Goal: Information Seeking & Learning: Learn about a topic

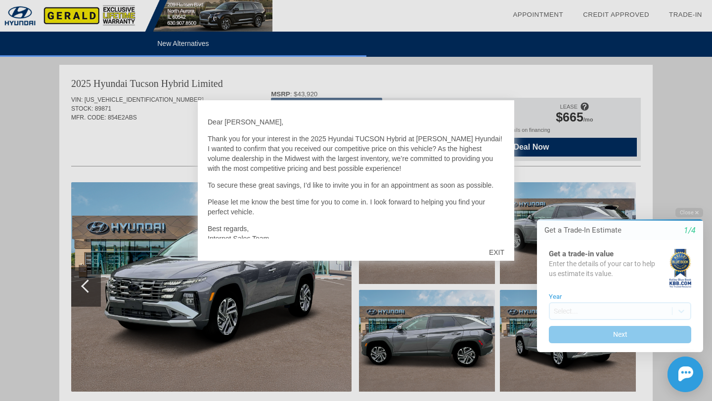
click at [492, 149] on p "Thank you for your interest in the 2025 Hyundai TUCSON Hybrid at [PERSON_NAME] …" at bounding box center [356, 154] width 296 height 40
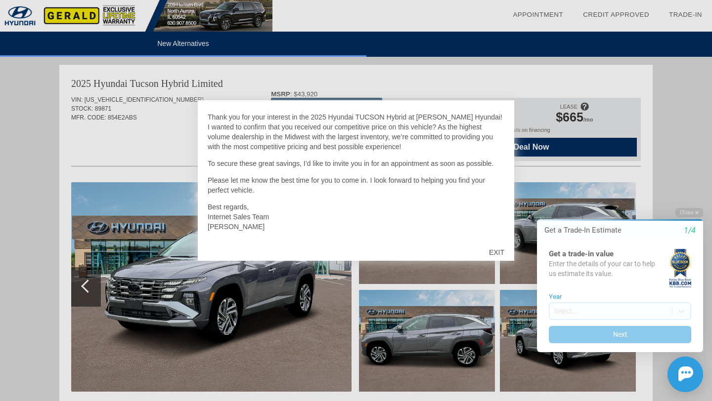
click at [499, 254] on div "EXIT" at bounding box center [496, 253] width 35 height 30
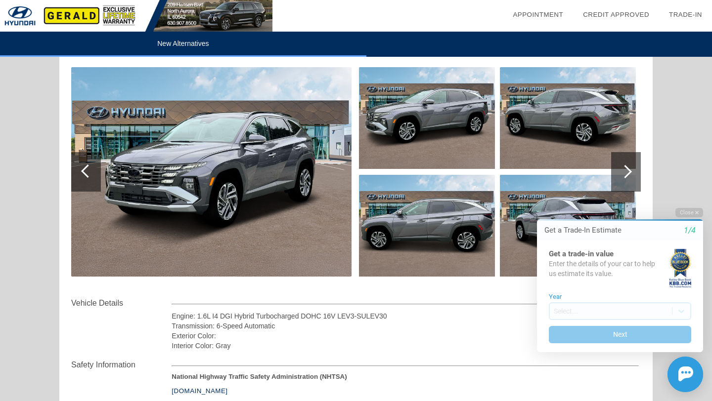
scroll to position [116, 0]
click at [262, 183] on img at bounding box center [211, 172] width 280 height 210
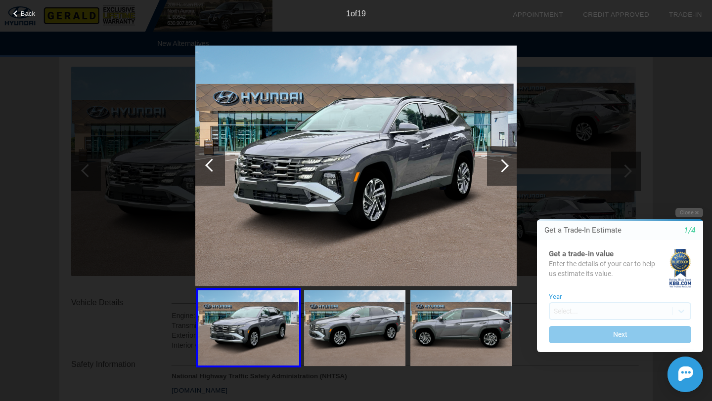
click at [497, 166] on div at bounding box center [501, 165] width 13 height 13
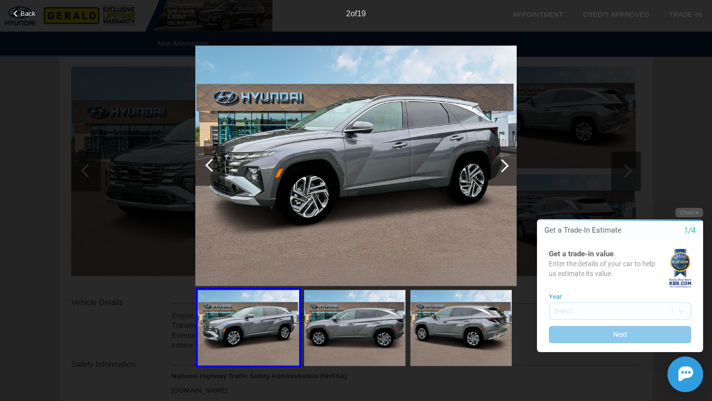
click at [497, 166] on div at bounding box center [501, 165] width 13 height 13
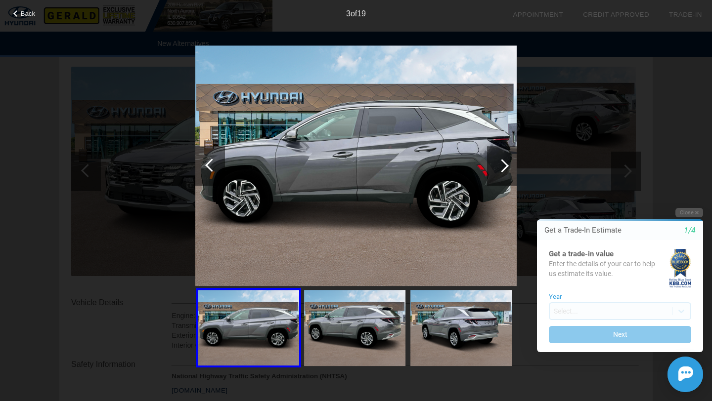
click at [505, 163] on div at bounding box center [501, 165] width 13 height 13
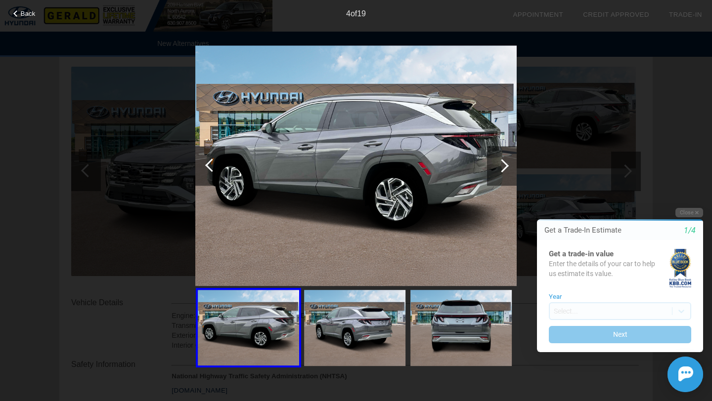
click at [505, 163] on div at bounding box center [501, 165] width 13 height 13
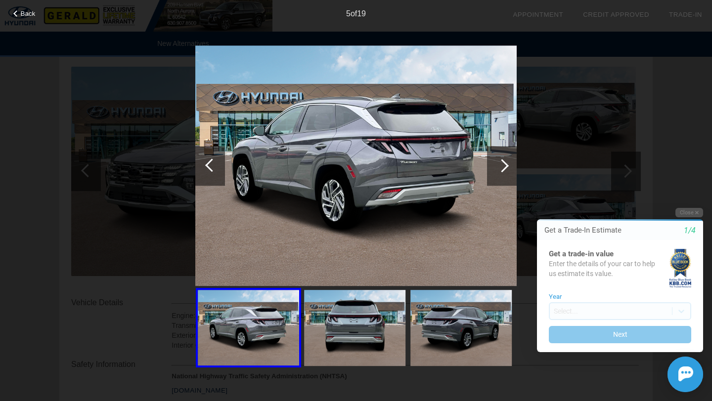
click at [505, 163] on div at bounding box center [501, 165] width 13 height 13
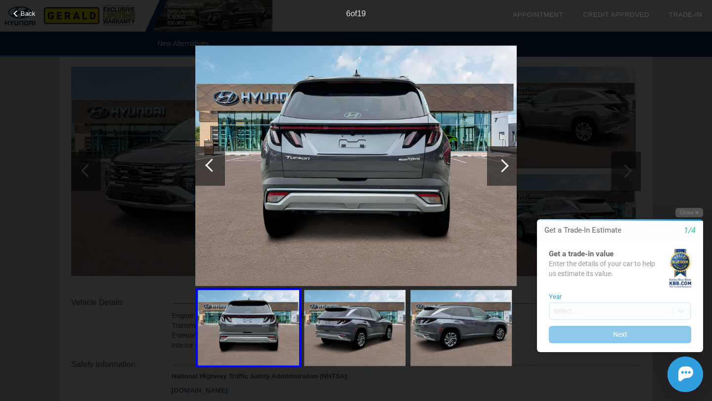
click at [505, 163] on div at bounding box center [501, 165] width 13 height 13
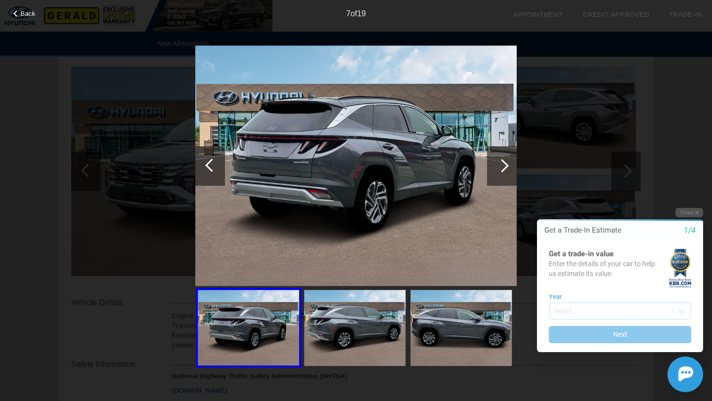
click at [505, 163] on div at bounding box center [501, 165] width 13 height 13
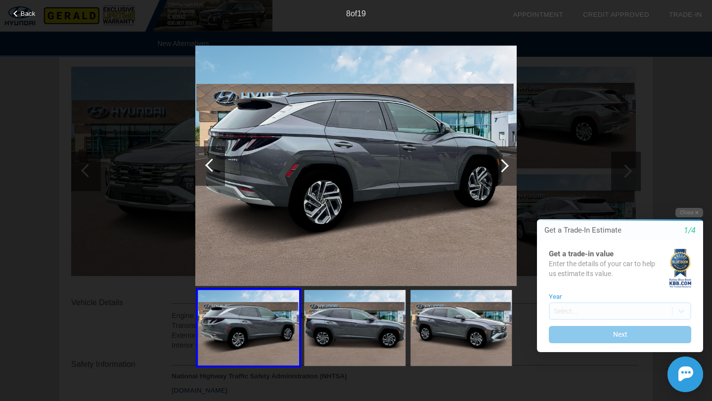
click at [505, 163] on div at bounding box center [501, 165] width 13 height 13
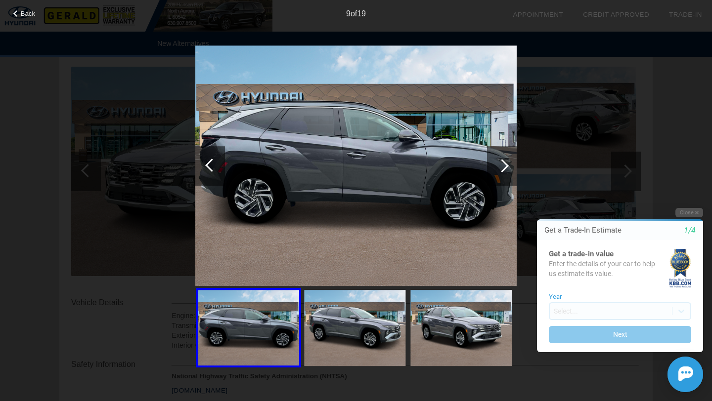
click at [505, 163] on div at bounding box center [501, 165] width 13 height 13
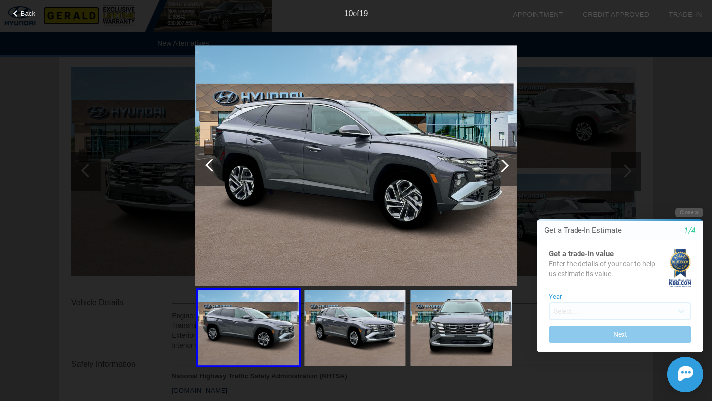
click at [505, 163] on div at bounding box center [501, 165] width 13 height 13
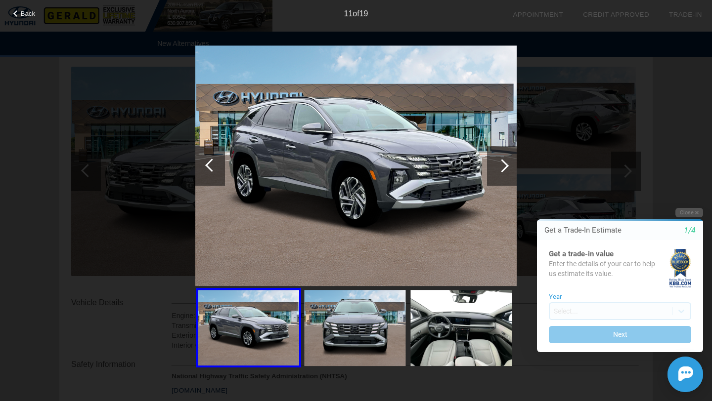
click at [505, 163] on div at bounding box center [501, 165] width 13 height 13
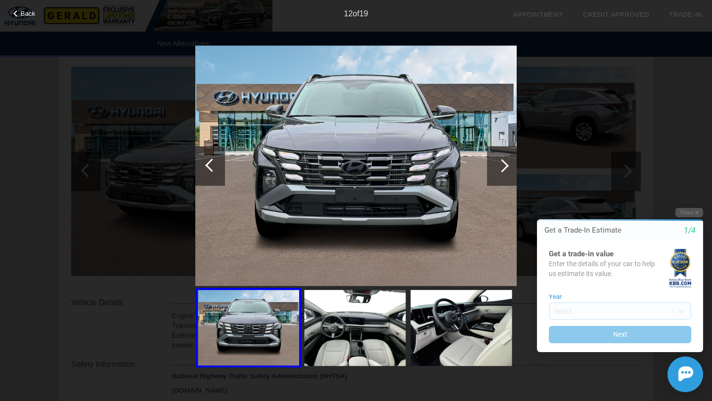
click at [505, 163] on div at bounding box center [501, 165] width 13 height 13
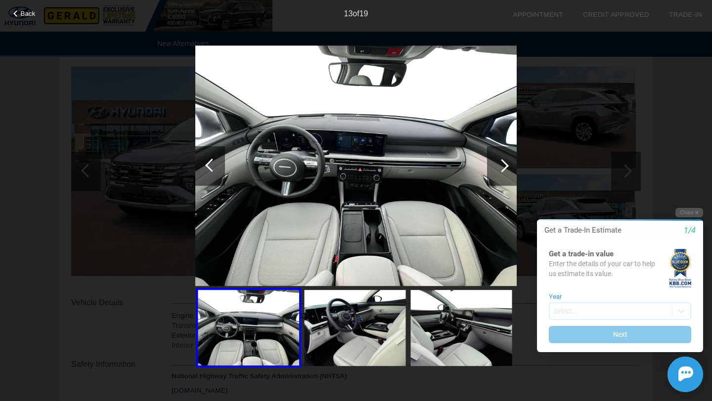
click at [505, 163] on div at bounding box center [501, 165] width 13 height 13
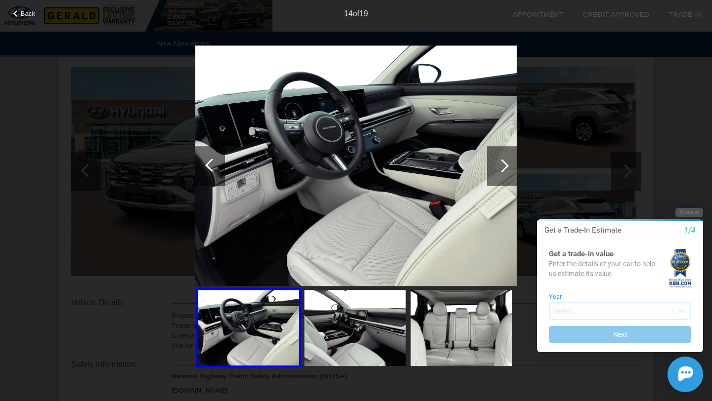
click at [505, 163] on div at bounding box center [501, 165] width 13 height 13
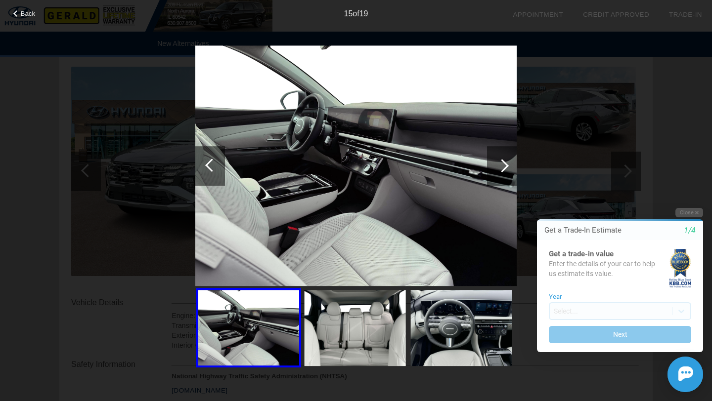
click at [505, 163] on div at bounding box center [501, 165] width 13 height 13
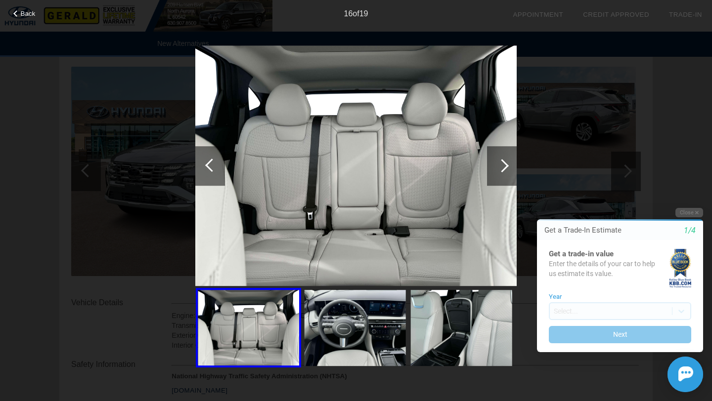
click at [505, 163] on div at bounding box center [501, 165] width 13 height 13
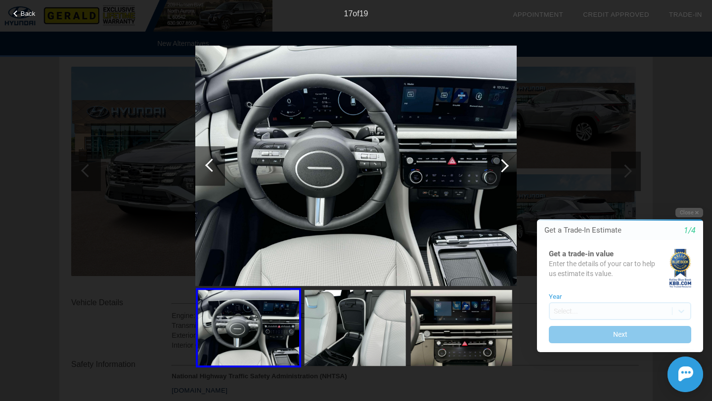
click at [213, 169] on div at bounding box center [211, 165] width 13 height 13
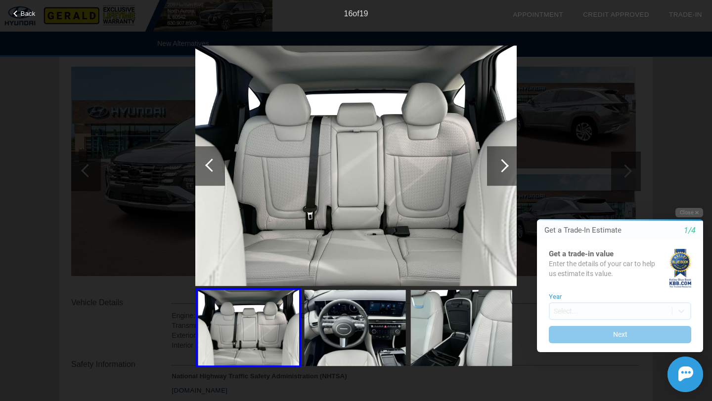
click at [498, 162] on div at bounding box center [502, 166] width 30 height 40
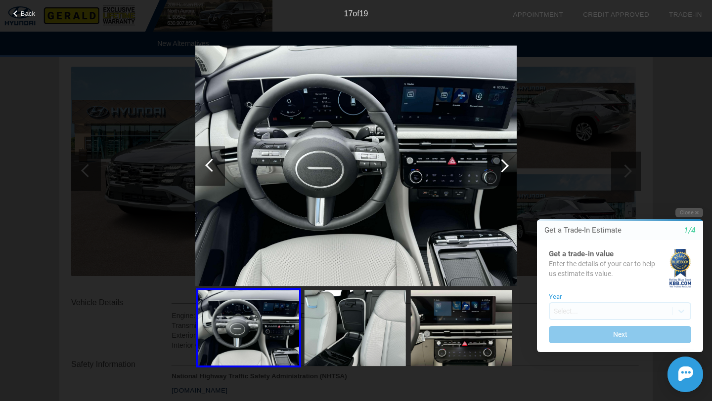
click at [498, 162] on div at bounding box center [502, 166] width 30 height 40
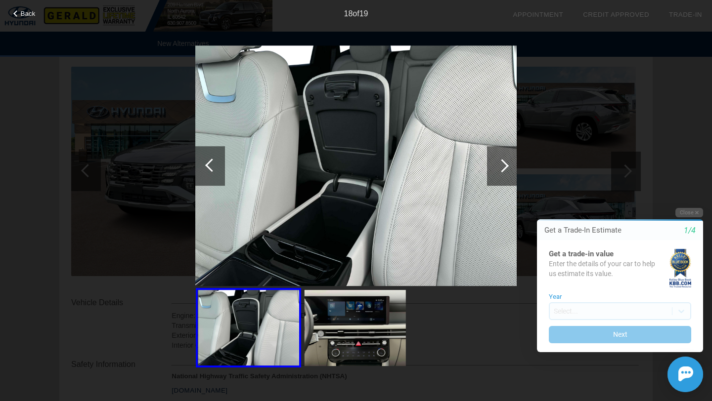
click at [503, 163] on div at bounding box center [501, 165] width 13 height 13
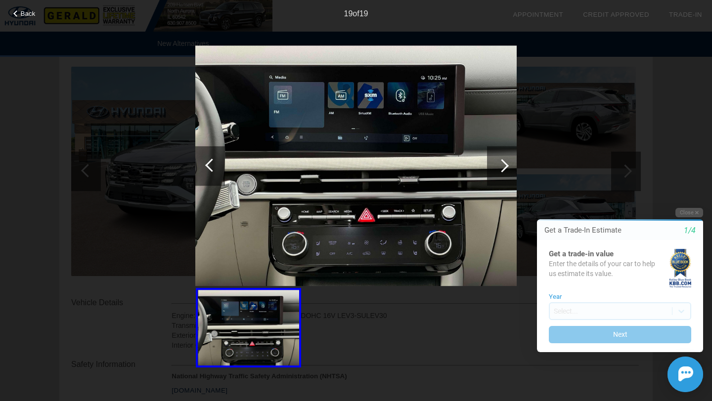
click at [503, 163] on div at bounding box center [501, 165] width 13 height 13
click at [503, 168] on div at bounding box center [501, 165] width 13 height 13
click at [28, 19] on div "19 of 19" at bounding box center [356, 10] width 712 height 20
click at [23, 15] on span "Back" at bounding box center [28, 13] width 15 height 7
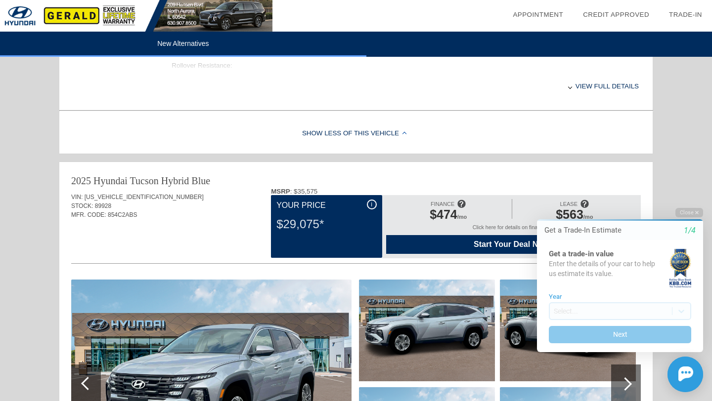
scroll to position [549, 0]
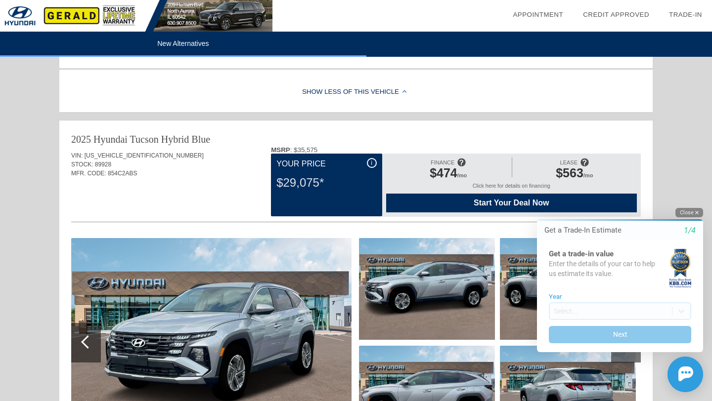
click at [687, 212] on button "Close" at bounding box center [689, 212] width 28 height 9
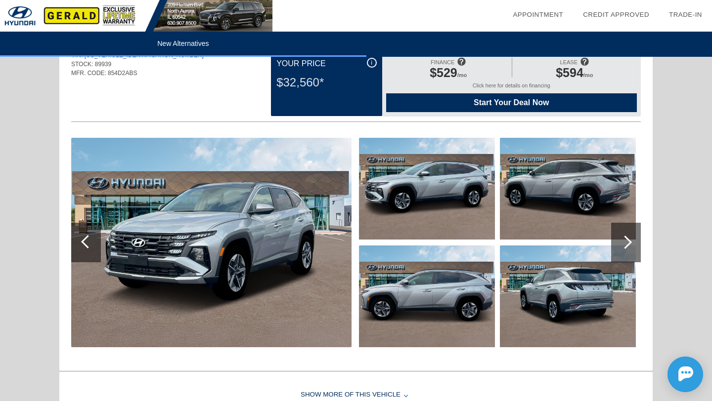
scroll to position [1056, 0]
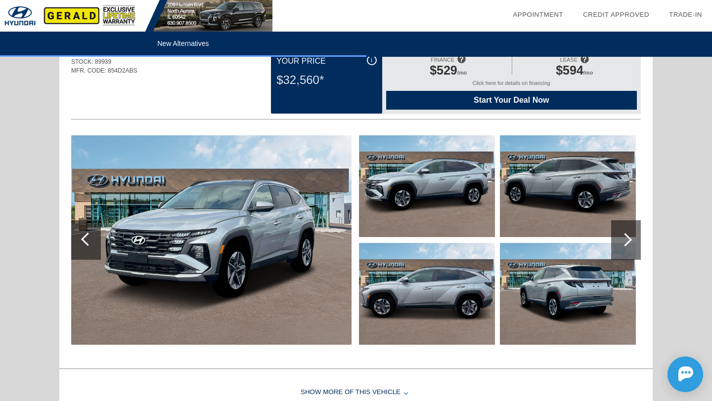
click at [245, 220] on img at bounding box center [211, 240] width 280 height 210
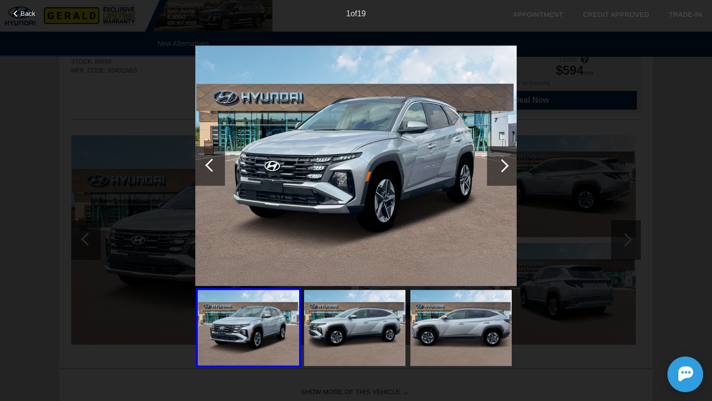
click at [497, 167] on div at bounding box center [501, 165] width 13 height 13
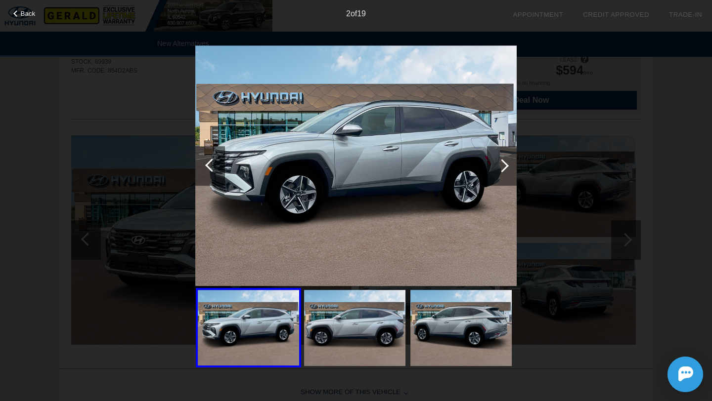
click at [497, 167] on div at bounding box center [501, 165] width 13 height 13
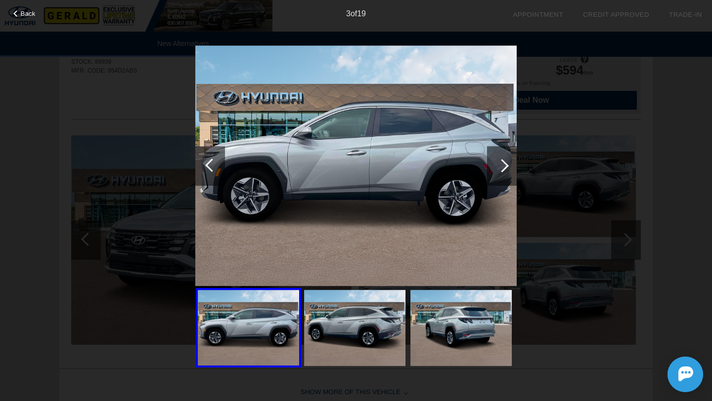
click at [497, 167] on div at bounding box center [501, 165] width 13 height 13
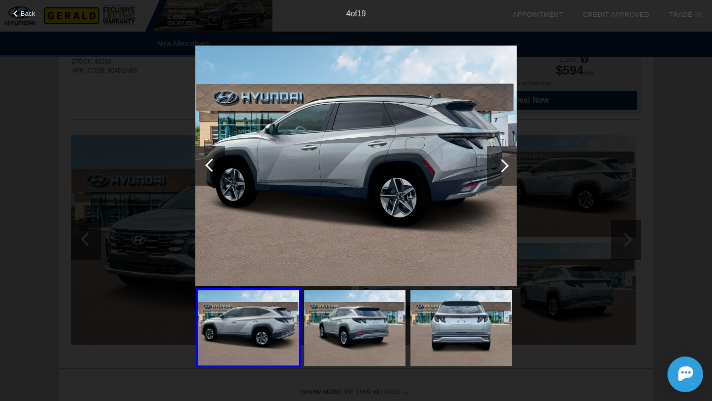
click at [497, 167] on div at bounding box center [501, 165] width 13 height 13
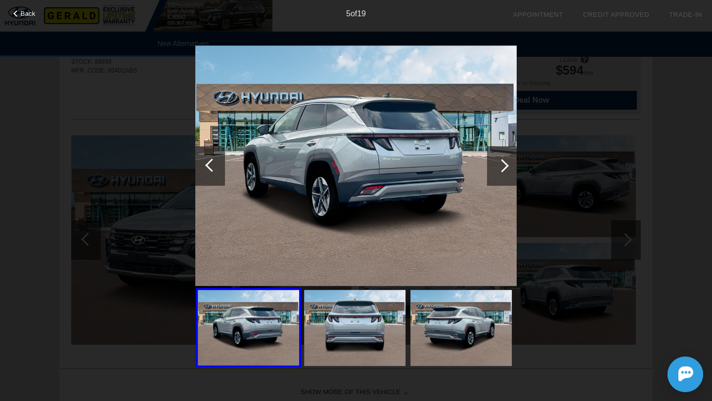
click at [497, 167] on div at bounding box center [501, 165] width 13 height 13
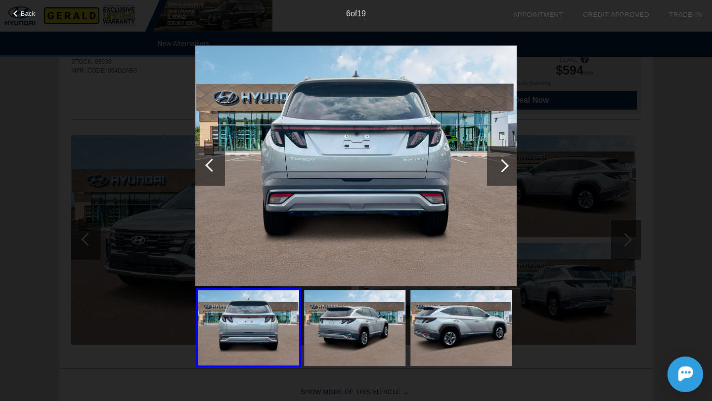
click at [497, 167] on div at bounding box center [501, 165] width 13 height 13
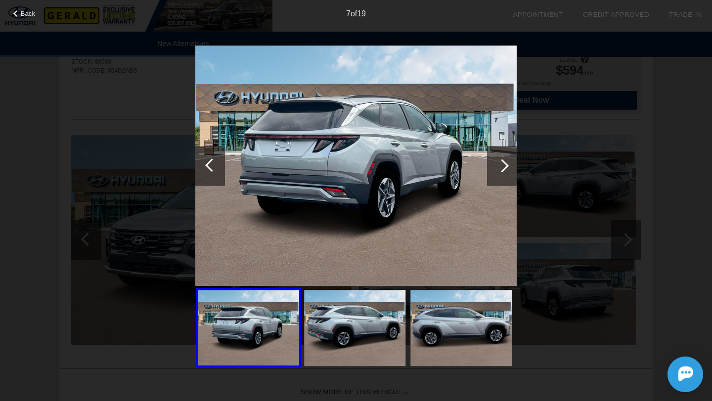
click at [497, 167] on div at bounding box center [501, 165] width 13 height 13
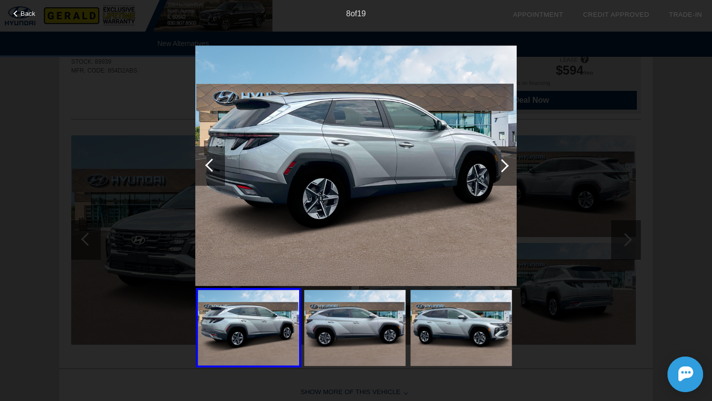
click at [497, 167] on div at bounding box center [501, 165] width 13 height 13
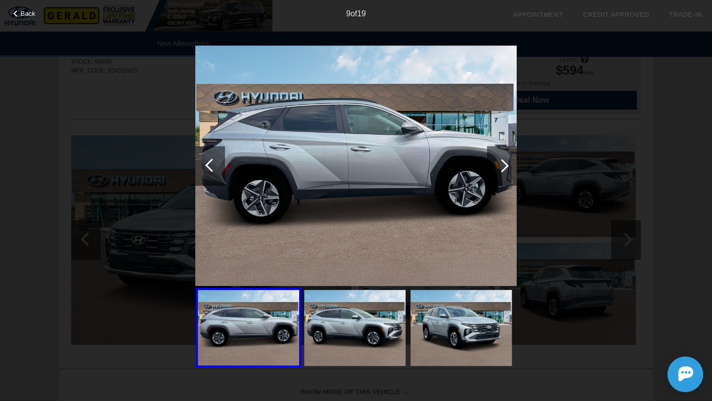
click at [497, 167] on div at bounding box center [501, 165] width 13 height 13
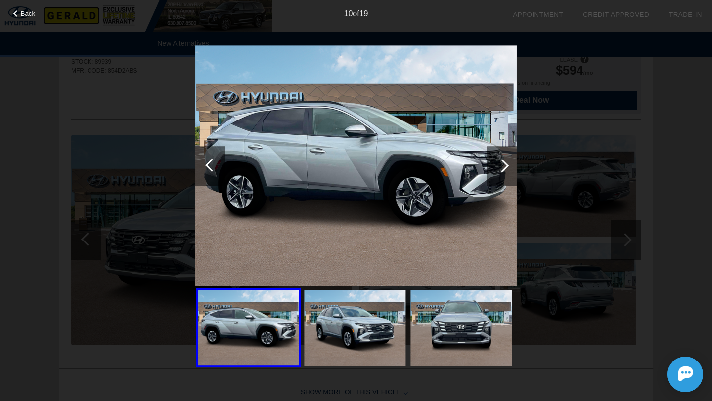
click at [497, 167] on div at bounding box center [501, 165] width 13 height 13
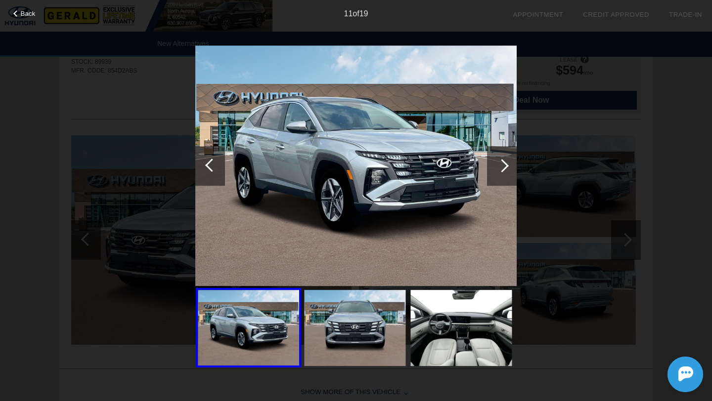
click at [497, 167] on div at bounding box center [501, 165] width 13 height 13
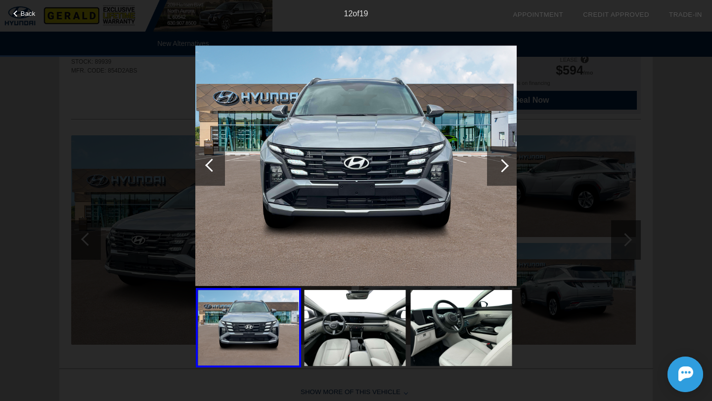
click at [497, 167] on div at bounding box center [501, 165] width 13 height 13
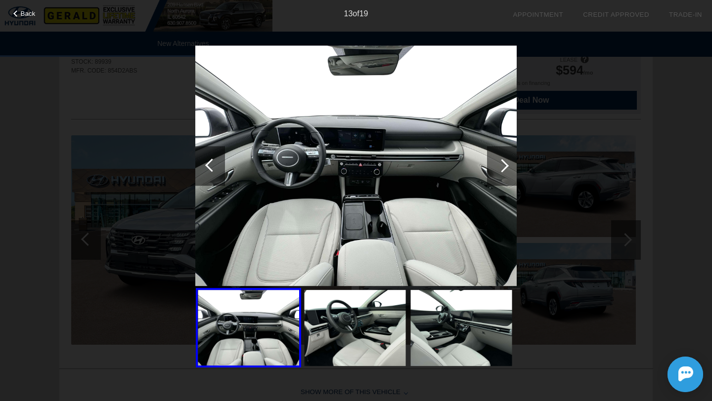
click at [497, 167] on div at bounding box center [501, 165] width 13 height 13
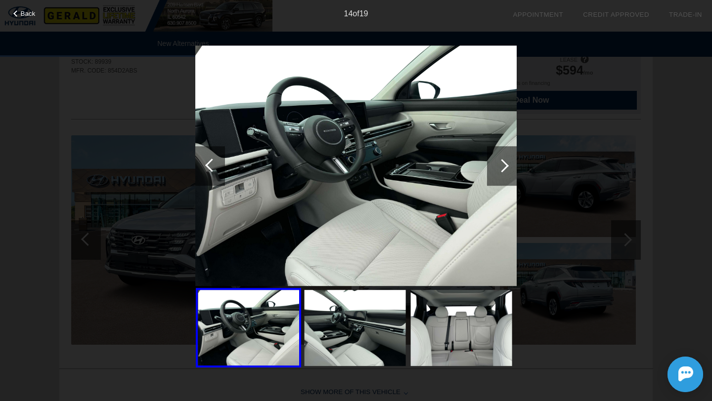
click at [497, 167] on div at bounding box center [501, 165] width 13 height 13
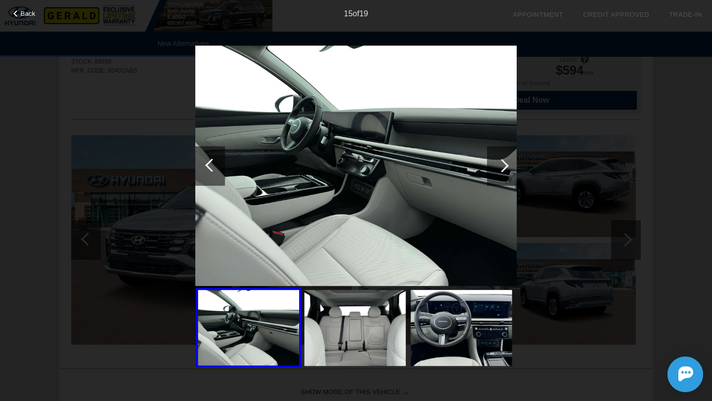
click at [497, 167] on div at bounding box center [501, 165] width 13 height 13
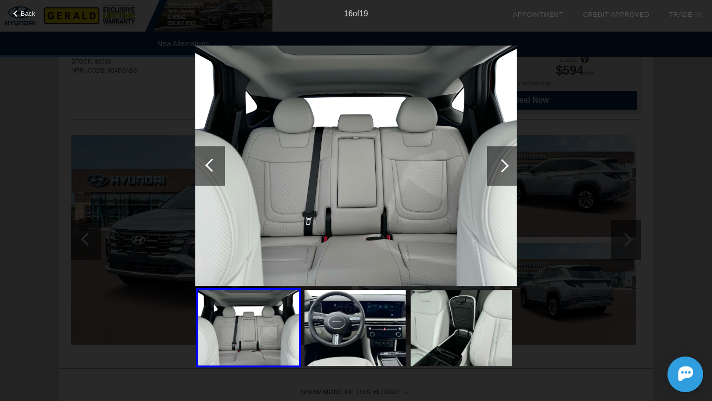
click at [497, 167] on div at bounding box center [501, 165] width 13 height 13
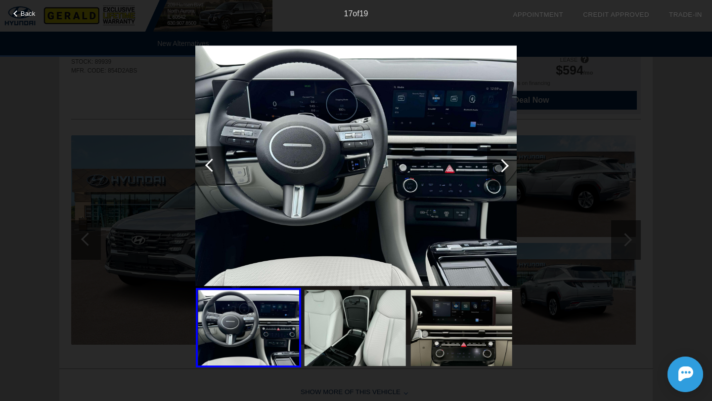
click at [497, 167] on div at bounding box center [501, 165] width 13 height 13
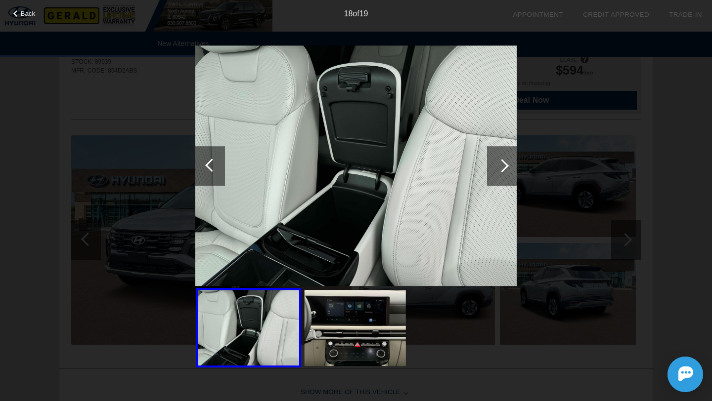
click at [497, 167] on div at bounding box center [501, 165] width 13 height 13
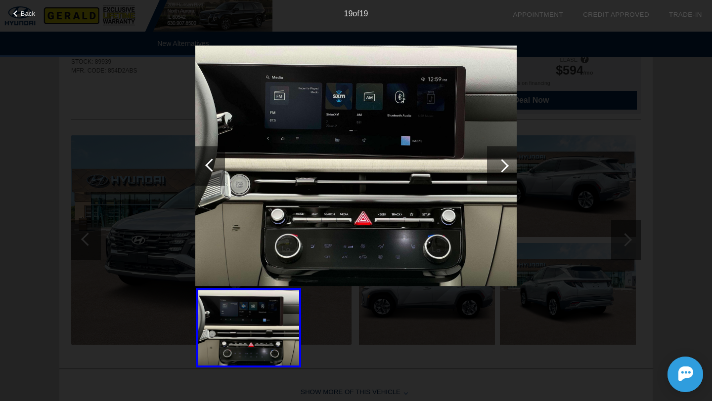
click at [497, 167] on div at bounding box center [501, 165] width 13 height 13
click at [23, 15] on span "Back" at bounding box center [28, 13] width 15 height 7
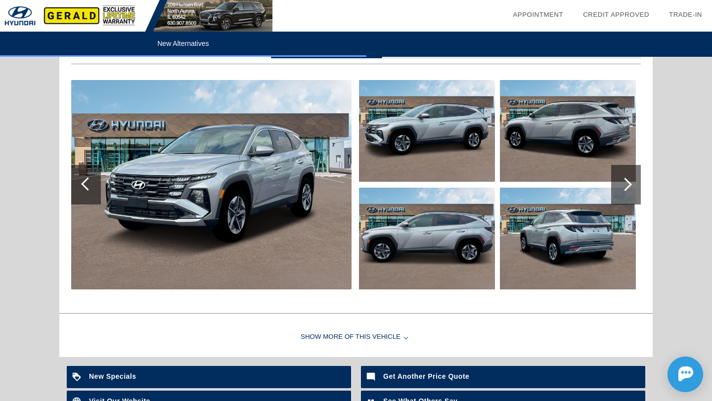
scroll to position [1108, 0]
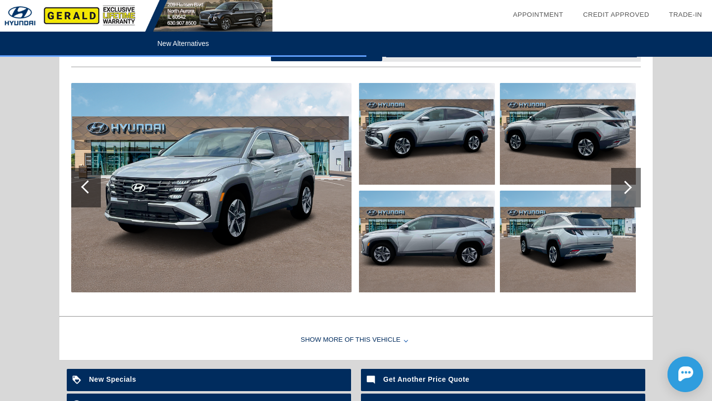
click at [342, 343] on div "Show More of this Vehicle" at bounding box center [355, 341] width 593 height 40
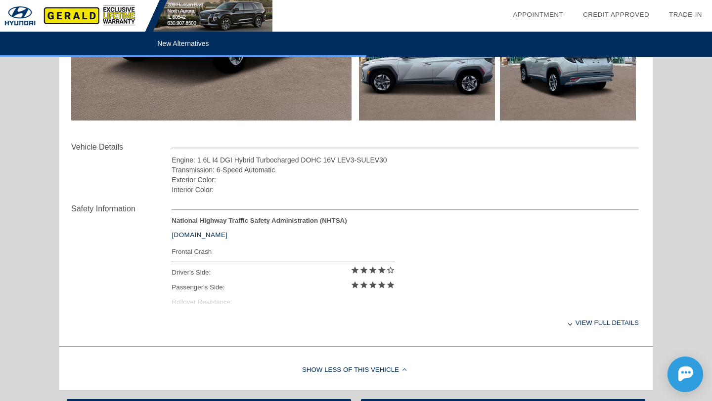
scroll to position [1282, 0]
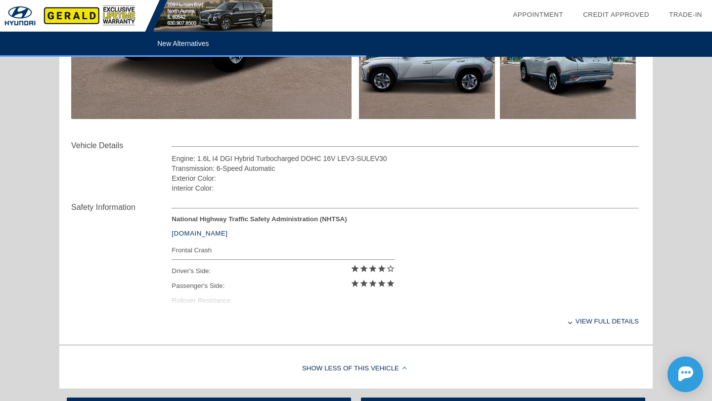
click at [594, 320] on div "View full details" at bounding box center [404, 321] width 467 height 24
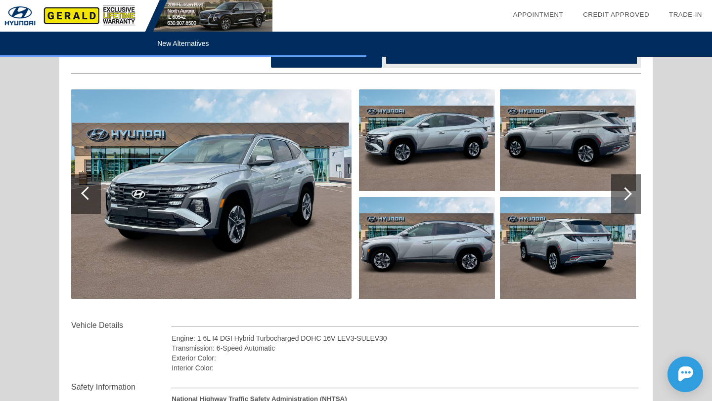
scroll to position [1101, 0]
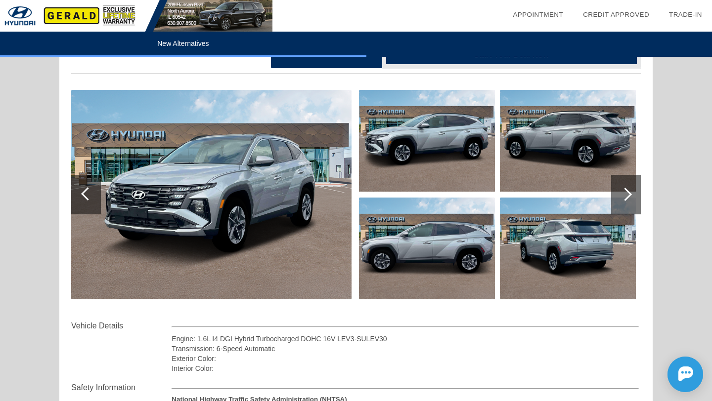
click at [627, 192] on div at bounding box center [624, 194] width 13 height 13
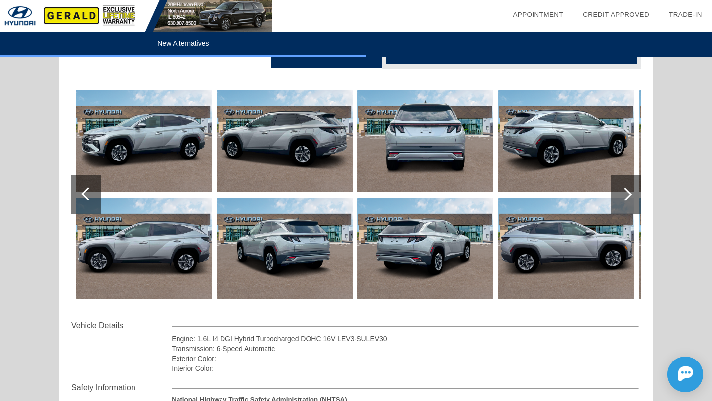
click at [619, 185] on div at bounding box center [626, 195] width 30 height 40
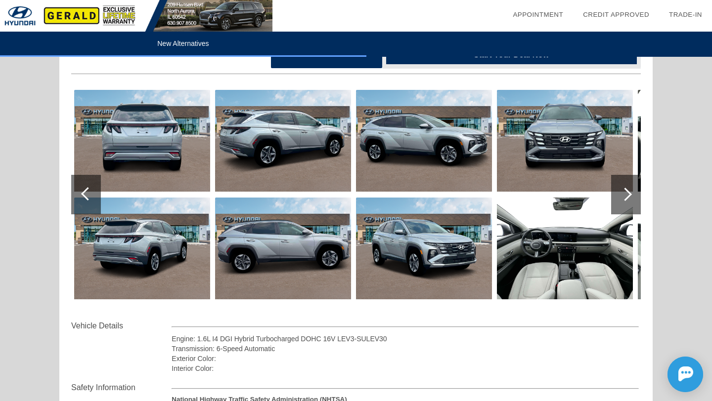
click at [545, 258] on img at bounding box center [565, 249] width 136 height 102
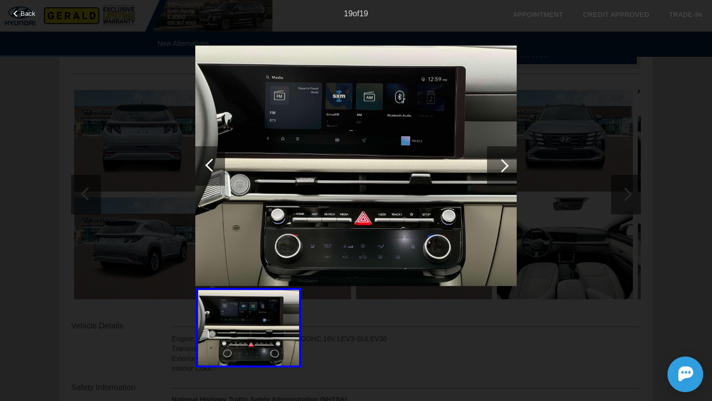
click at [209, 169] on div at bounding box center [211, 165] width 13 height 13
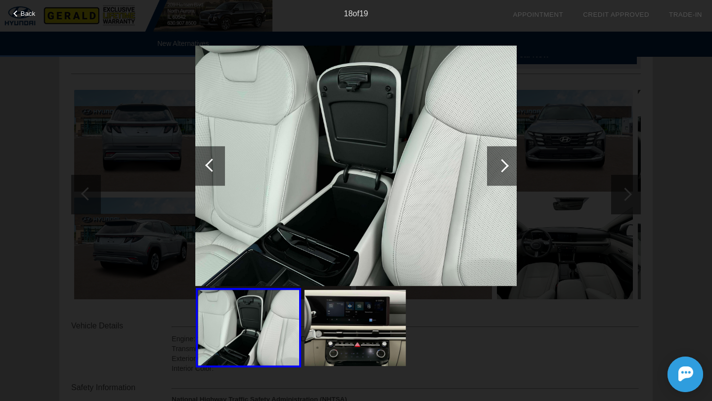
click at [209, 169] on div at bounding box center [211, 165] width 13 height 13
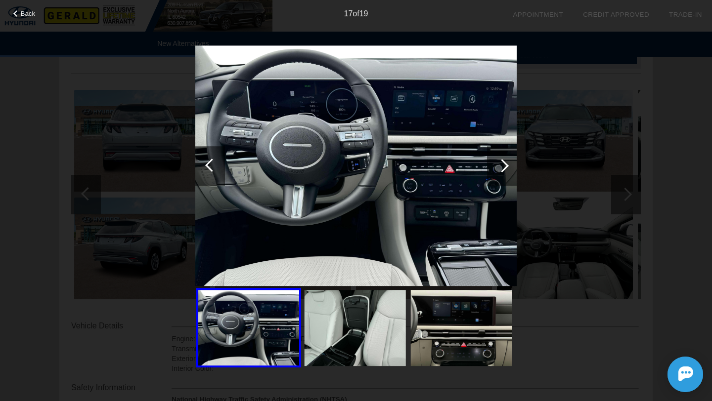
click at [209, 169] on div at bounding box center [211, 165] width 13 height 13
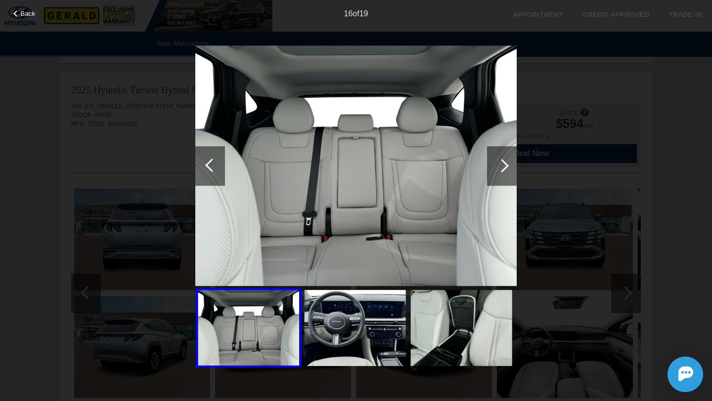
scroll to position [983, 0]
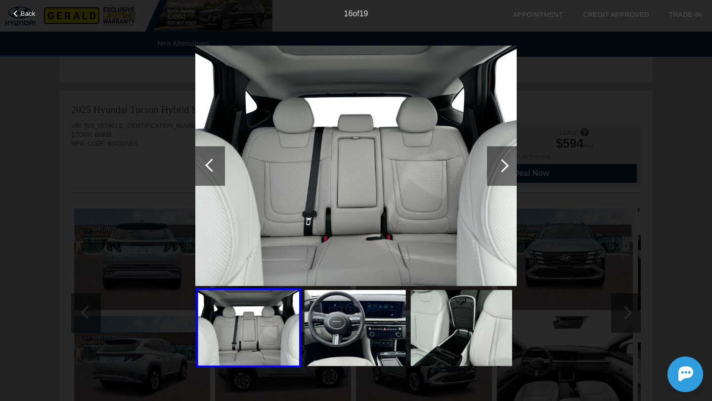
click at [31, 15] on span "Back" at bounding box center [28, 13] width 15 height 7
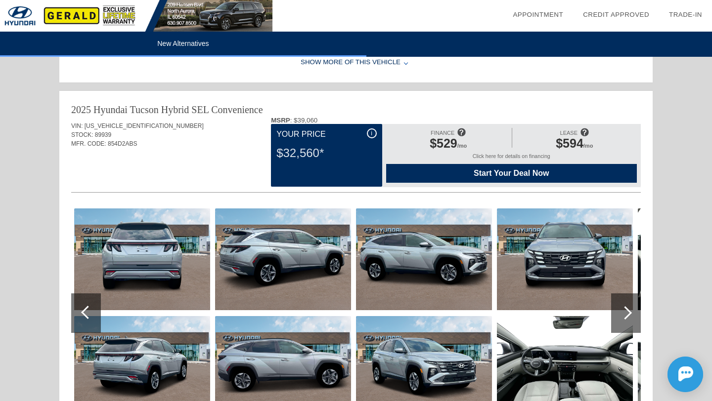
click at [112, 110] on div "2025 Hyundai Tucson Hybrid" at bounding box center [130, 110] width 118 height 14
copy div "Hyundai"
